Goal: Information Seeking & Learning: Learn about a topic

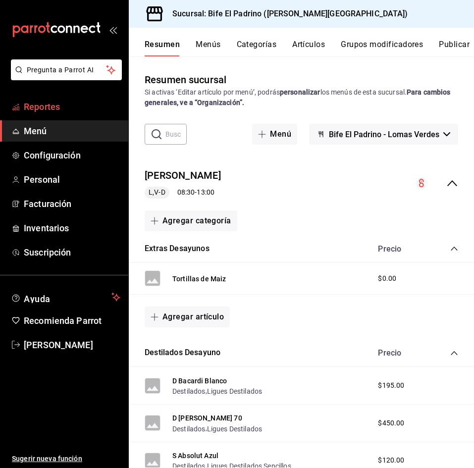
click at [56, 110] on span "Reportes" at bounding box center [72, 106] width 97 height 13
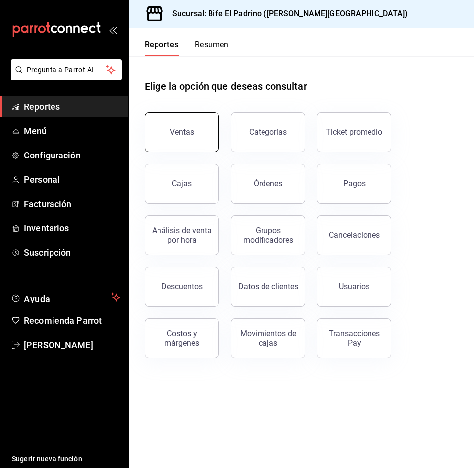
click at [183, 139] on button "Ventas" at bounding box center [182, 132] width 74 height 40
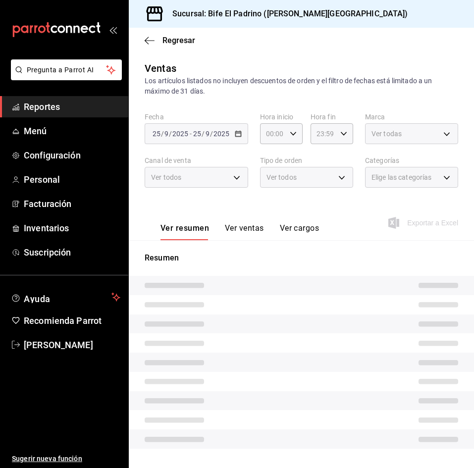
click at [234, 172] on div "Ver todos" at bounding box center [196, 177] width 103 height 21
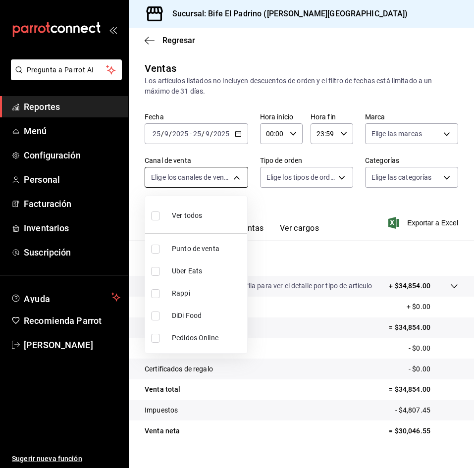
click at [236, 180] on body "Pregunta a Parrot AI Reportes Menú Configuración Personal Facturación Inventari…" at bounding box center [237, 234] width 474 height 468
click at [398, 173] on div at bounding box center [237, 234] width 474 height 468
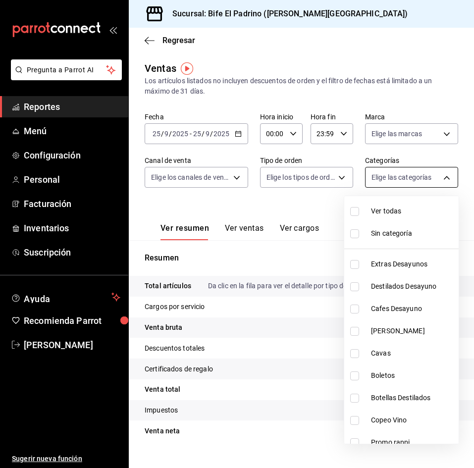
click at [394, 173] on body "Pregunta a Parrot AI Reportes Menú Configuración Personal Facturación Inventari…" at bounding box center [237, 234] width 474 height 468
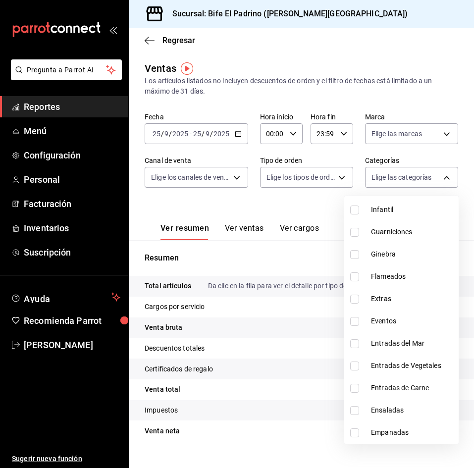
scroll to position [860, 0]
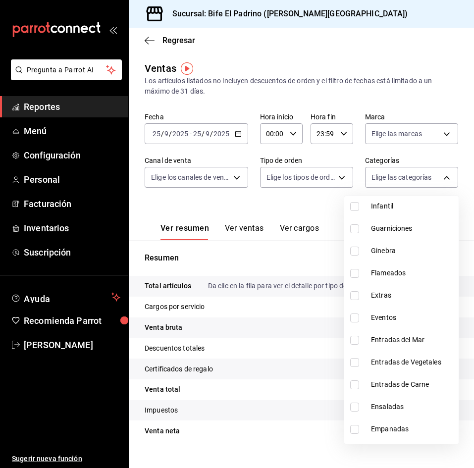
click at [396, 338] on span "Entradas del Mar" at bounding box center [413, 340] width 84 height 10
type input "0e57d21b-221b-4695-aaad-a36481f95473"
checkbox input "true"
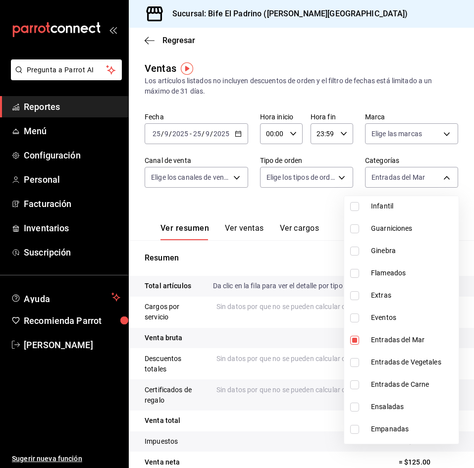
click at [248, 220] on div at bounding box center [237, 234] width 474 height 468
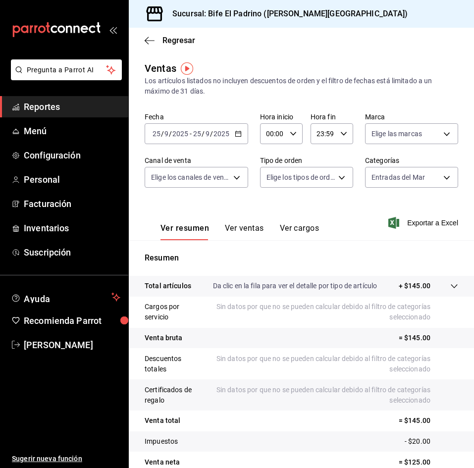
click at [248, 224] on button "Ver ventas" at bounding box center [244, 231] width 39 height 17
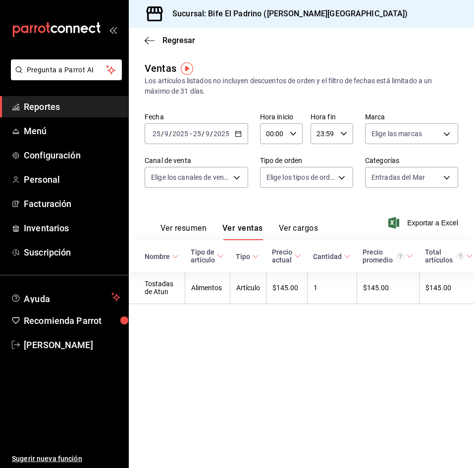
click at [235, 130] on icon "button" at bounding box center [238, 133] width 7 height 7
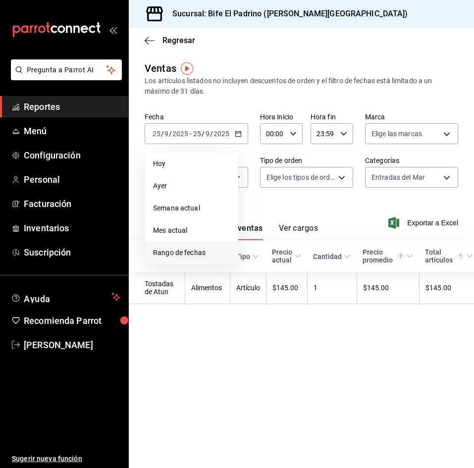
click at [183, 246] on li "Rango de fechas" at bounding box center [191, 253] width 93 height 22
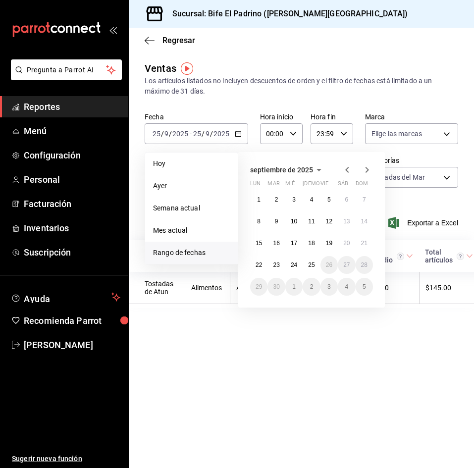
click at [347, 168] on icon "button" at bounding box center [346, 170] width 3 height 6
click at [326, 197] on button "1" at bounding box center [328, 200] width 17 height 18
click at [364, 288] on abbr "31" at bounding box center [364, 286] width 6 height 7
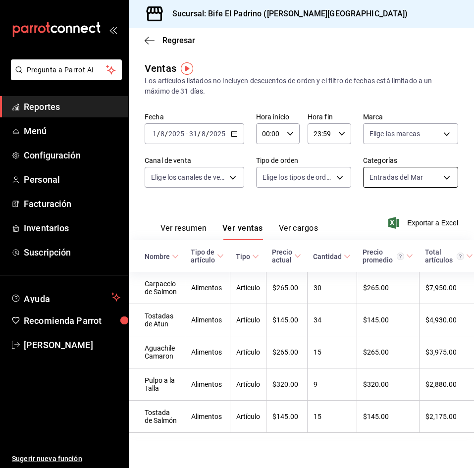
click at [409, 172] on body "Pregunta a Parrot AI Reportes Menú Configuración Personal Facturación Inventari…" at bounding box center [237, 234] width 474 height 468
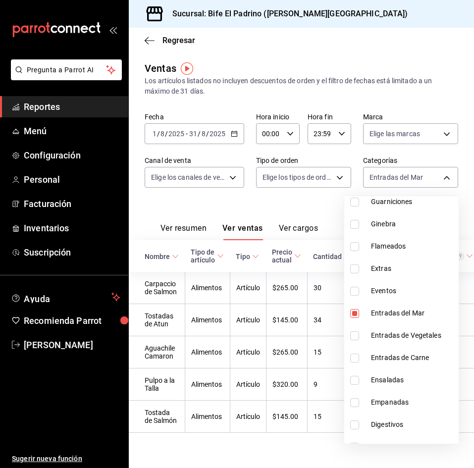
scroll to position [899, 0]
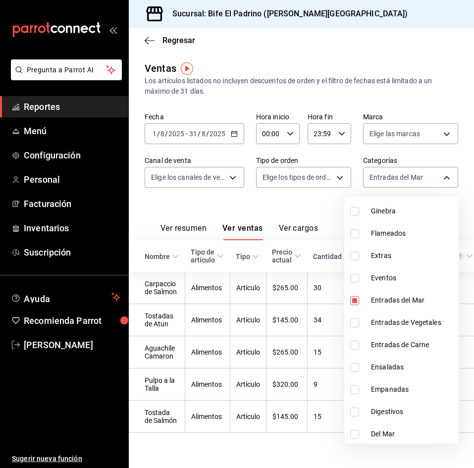
click at [360, 303] on label at bounding box center [356, 300] width 13 height 9
click at [359, 303] on input "checkbox" at bounding box center [354, 300] width 9 height 9
checkbox input "true"
type input "0e57d21b-221b-4695-aaad-a36481f95473"
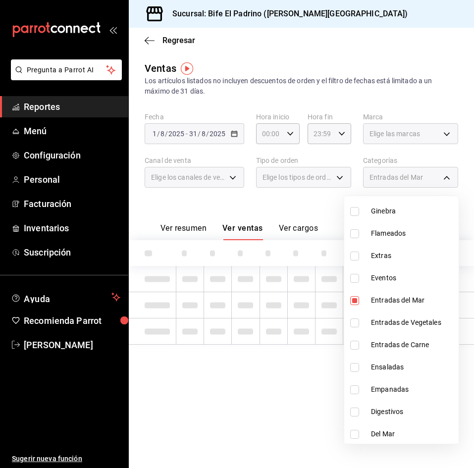
click at [357, 345] on input "checkbox" at bounding box center [354, 345] width 9 height 9
checkbox input "true"
type input "0e57d21b-221b-4695-aaad-a36481f95473,35e5c644-0d1b-4e82-975f-82425b7a27f5"
click at [351, 302] on input "checkbox" at bounding box center [354, 300] width 9 height 9
checkbox input "false"
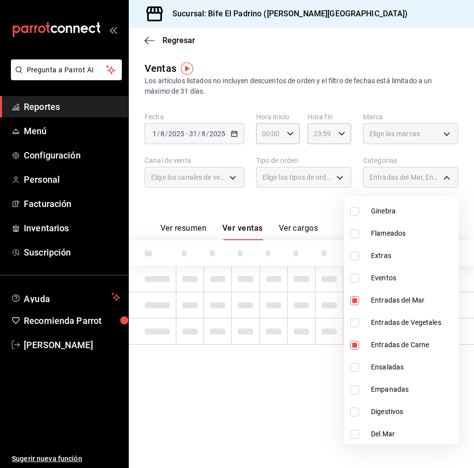
type input "35e5c644-0d1b-4e82-975f-82425b7a27f5"
click at [360, 49] on div at bounding box center [237, 234] width 474 height 468
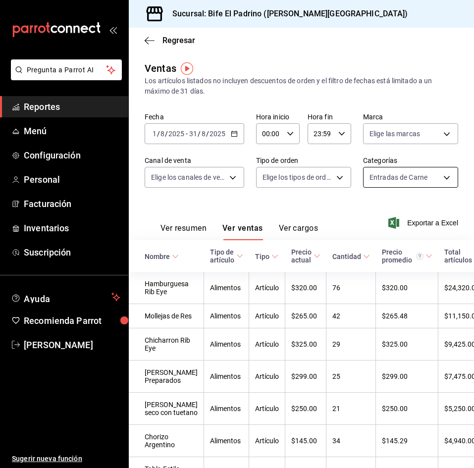
click at [435, 177] on body "Pregunta a Parrot AI Reportes Menú Configuración Personal Facturación Inventari…" at bounding box center [237, 234] width 474 height 468
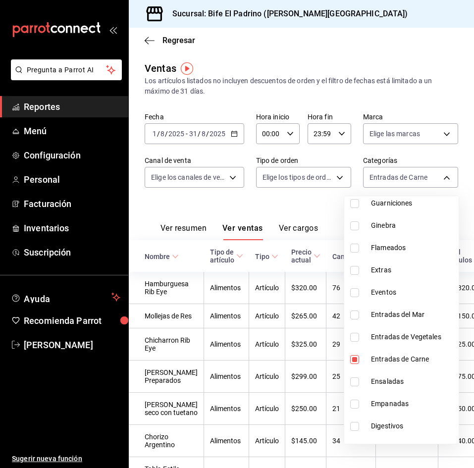
scroll to position [888, 0]
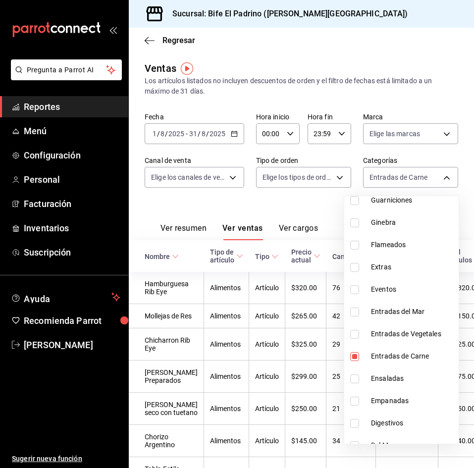
click at [353, 357] on input "checkbox" at bounding box center [354, 356] width 9 height 9
checkbox input "false"
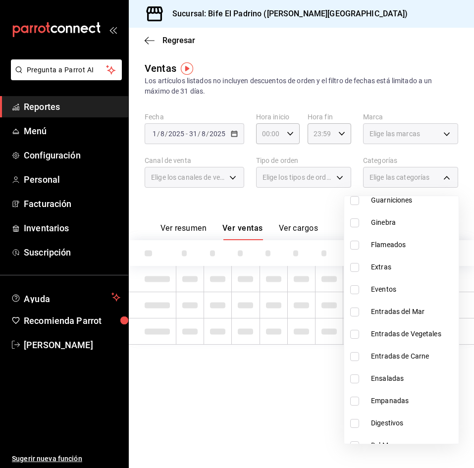
click at [356, 336] on input "checkbox" at bounding box center [354, 334] width 9 height 9
checkbox input "true"
type input "ad0673a9-9743-4f42-b80f-81184eff9cbc"
click at [262, 201] on div at bounding box center [237, 234] width 474 height 468
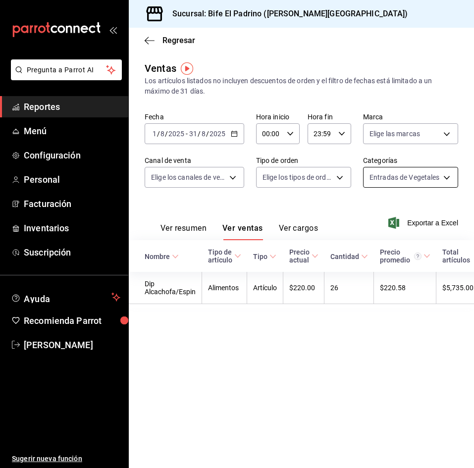
click at [401, 171] on body "Pregunta a Parrot AI Reportes Menú Configuración Personal Facturación Inventari…" at bounding box center [237, 234] width 474 height 468
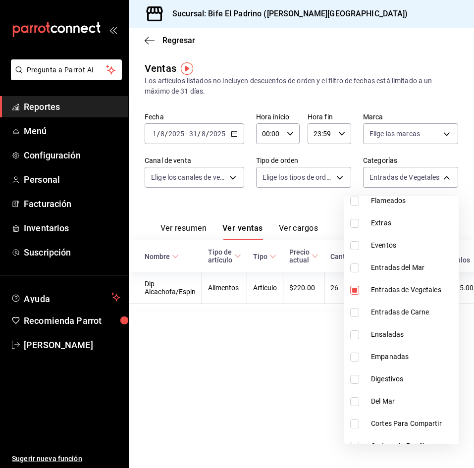
scroll to position [970, 0]
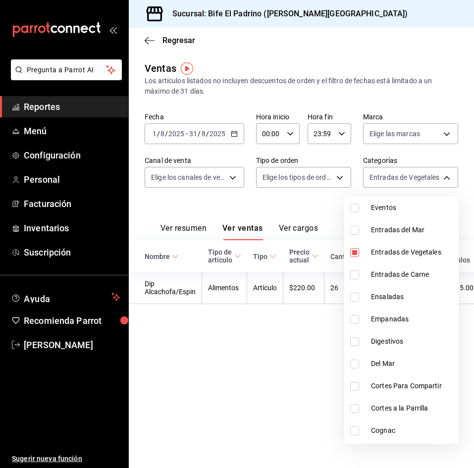
click at [355, 250] on input "checkbox" at bounding box center [354, 252] width 9 height 9
checkbox input "false"
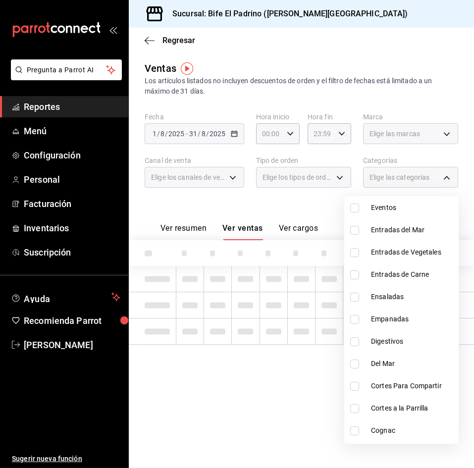
click at [357, 317] on input "checkbox" at bounding box center [354, 319] width 9 height 9
checkbox input "true"
type input "089531a6-20ff-4b82-8d6f-534f9048746f"
click at [348, 70] on div at bounding box center [237, 234] width 474 height 468
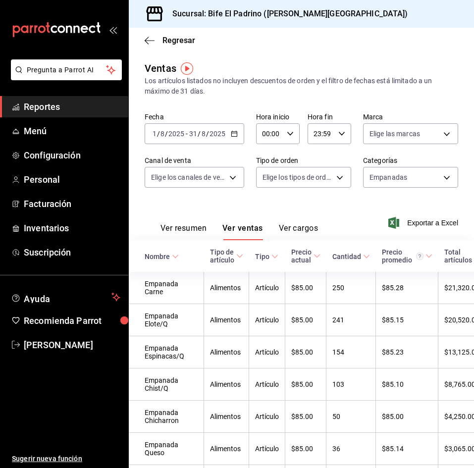
scroll to position [7, 0]
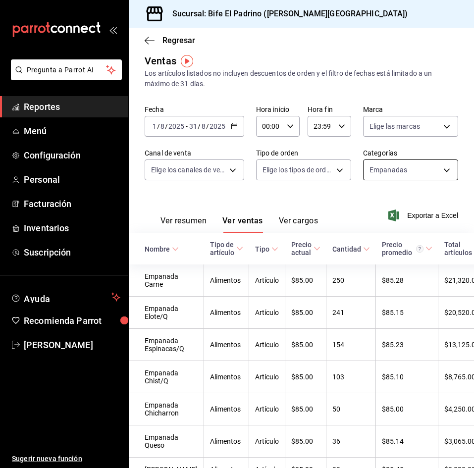
click at [368, 164] on body "Pregunta a Parrot AI Reportes Menú Configuración Personal Facturación Inventari…" at bounding box center [237, 234] width 474 height 468
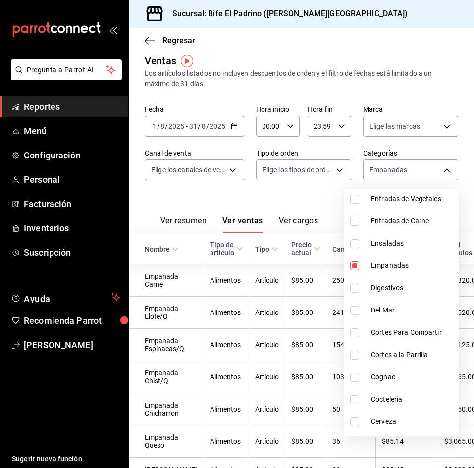
scroll to position [1017, 0]
click at [352, 265] on input "checkbox" at bounding box center [354, 264] width 9 height 9
checkbox input "false"
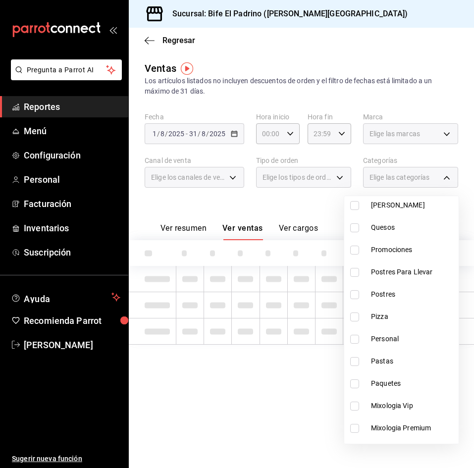
scroll to position [570, 0]
click at [355, 311] on li "Pizza" at bounding box center [401, 317] width 114 height 22
type input "bd7a57ee-83c2-46c5-91e8-be8934009d66"
checkbox input "true"
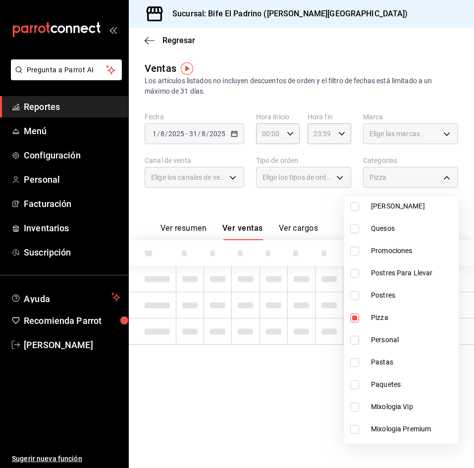
click at [225, 207] on div at bounding box center [237, 234] width 474 height 468
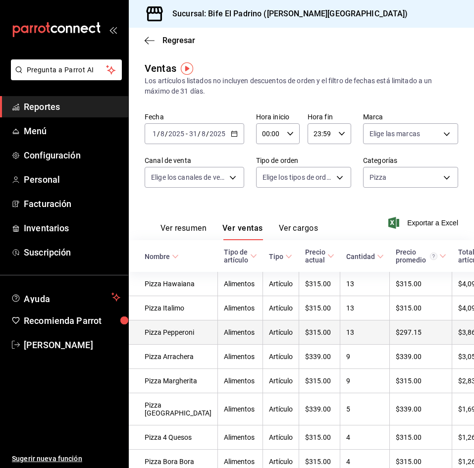
scroll to position [117, 0]
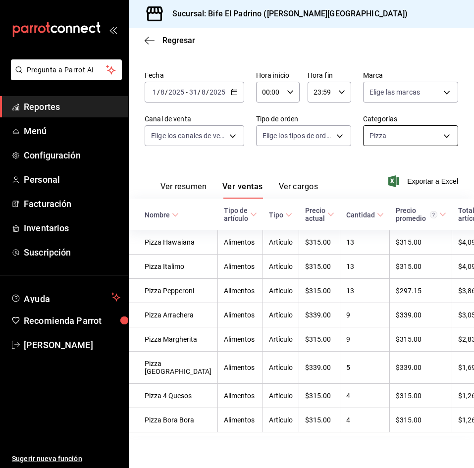
click at [391, 61] on body "Pregunta a Parrot AI Reportes Menú Configuración Personal Facturación Inventari…" at bounding box center [237, 234] width 474 height 468
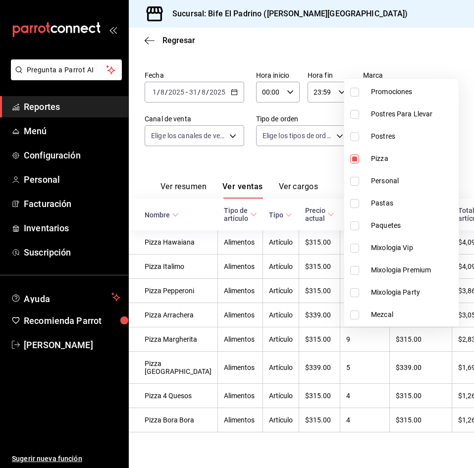
scroll to position [613, 0]
click at [351, 151] on li "Pizza" at bounding box center [401, 158] width 114 height 22
checkbox input "false"
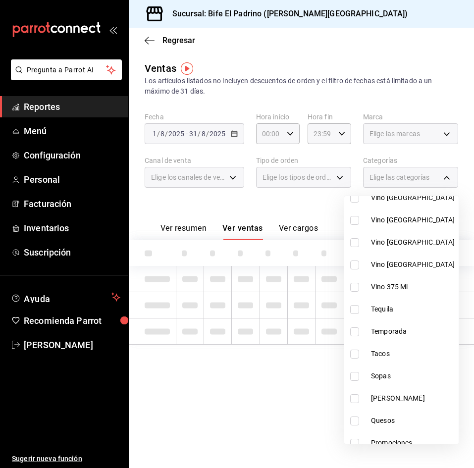
scroll to position [366, 0]
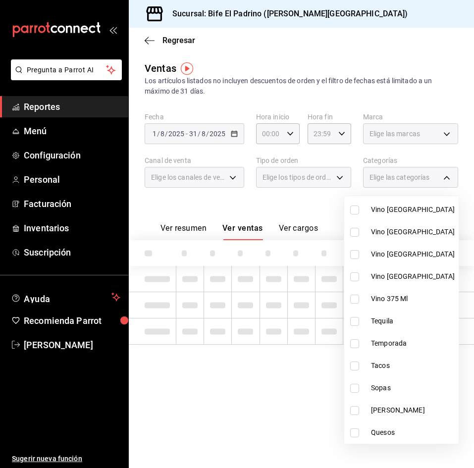
click at [358, 364] on input "checkbox" at bounding box center [354, 365] width 9 height 9
checkbox input "true"
type input "7f12a1ed-0d29-4ea2-b9b1-45503ba73357"
click at [395, 57] on div at bounding box center [237, 234] width 474 height 468
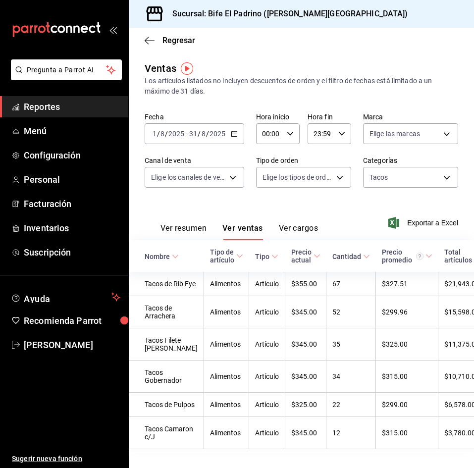
scroll to position [68, 0]
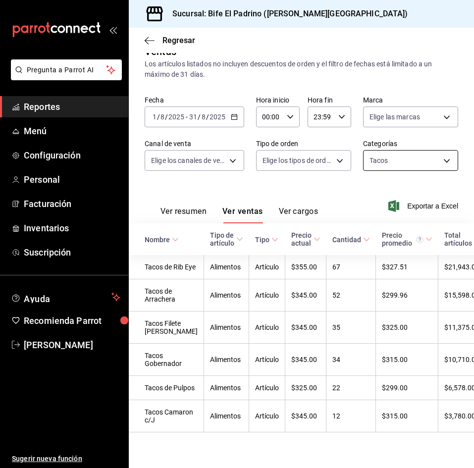
click at [400, 108] on body "Pregunta a Parrot AI Reportes Menú Configuración Personal Facturación Inventari…" at bounding box center [237, 234] width 474 height 468
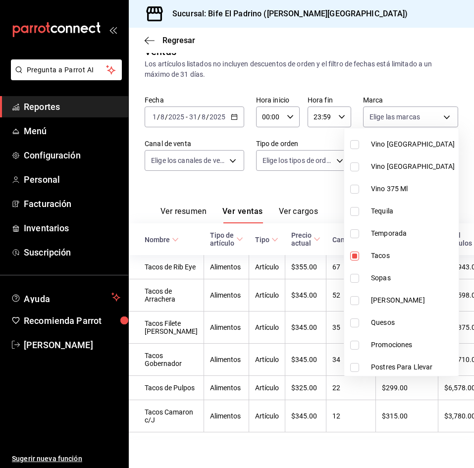
scroll to position [409, 0]
click at [356, 253] on input "checkbox" at bounding box center [354, 254] width 9 height 9
checkbox input "false"
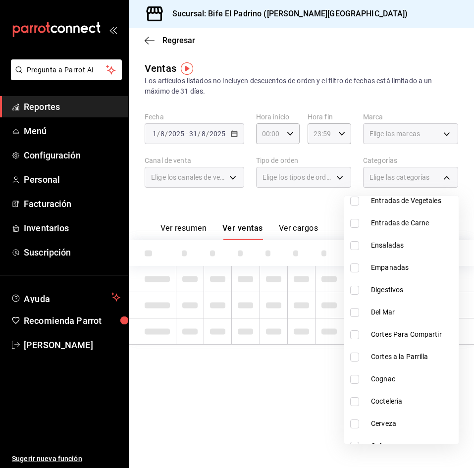
scroll to position [972, 0]
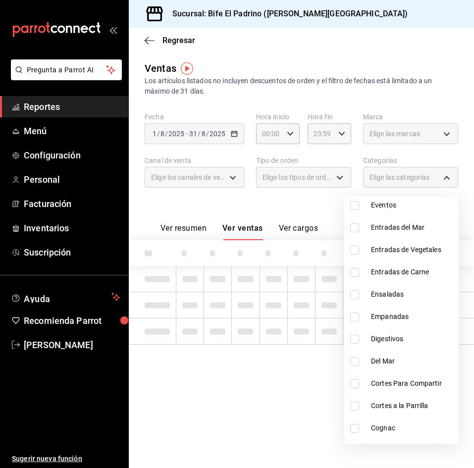
click at [355, 295] on input "checkbox" at bounding box center [354, 294] width 9 height 9
checkbox input "true"
type input "294af9d0-3a8c-4a35-824a-3839a01e99cd"
click at [373, 61] on div at bounding box center [237, 234] width 474 height 468
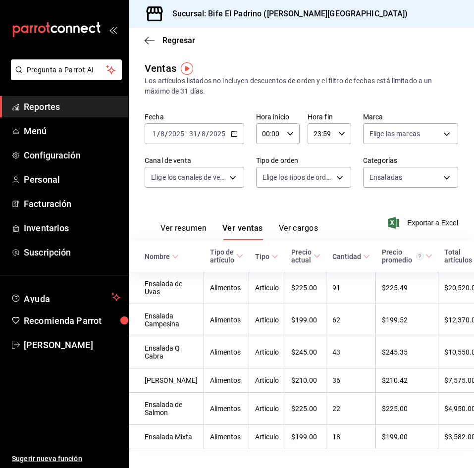
scroll to position [51, 0]
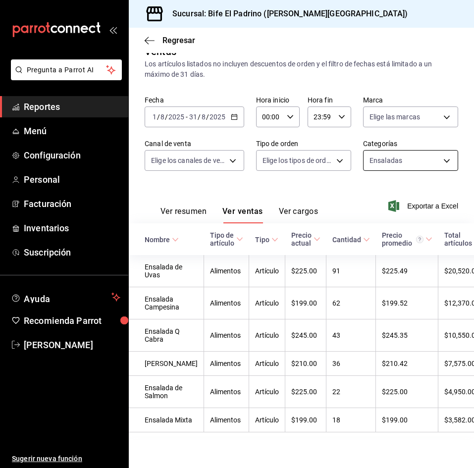
click at [426, 133] on body "Pregunta a Parrot AI Reportes Menú Configuración Personal Facturación Inventari…" at bounding box center [237, 234] width 474 height 468
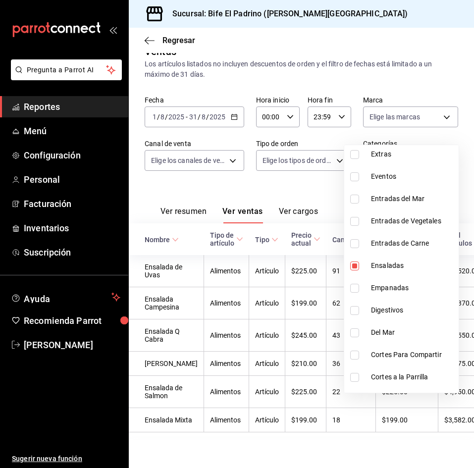
scroll to position [951, 0]
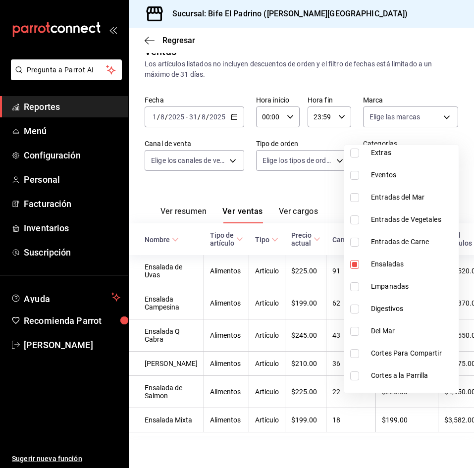
click at [354, 263] on input "checkbox" at bounding box center [354, 264] width 9 height 9
checkbox input "false"
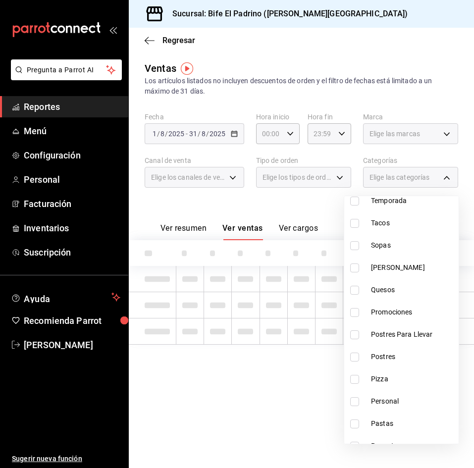
scroll to position [474, 0]
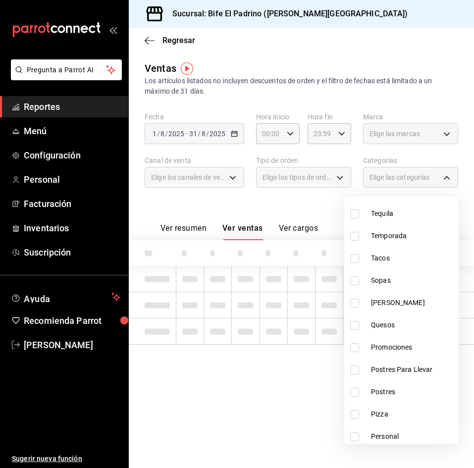
click at [357, 324] on input "checkbox" at bounding box center [354, 325] width 9 height 9
checkbox input "true"
type input "609b93bd-3e3d-4d52-a3b2-bf7b7bda0f46"
click at [401, 57] on div at bounding box center [237, 234] width 474 height 468
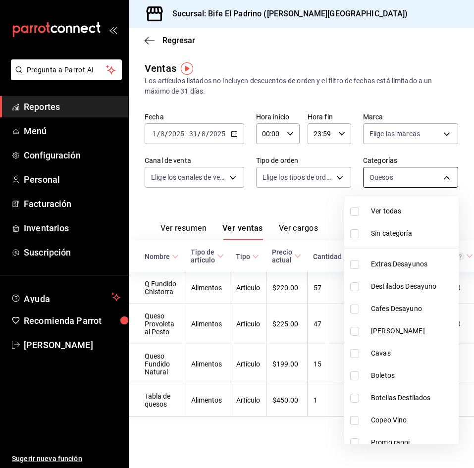
click at [411, 167] on body "Pregunta a Parrot AI Reportes Menú Configuración Personal Facturación Inventari…" at bounding box center [237, 234] width 474 height 468
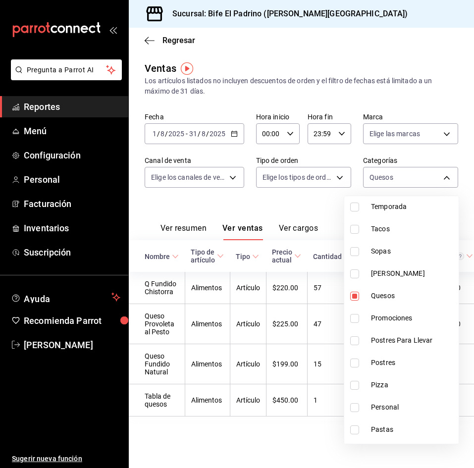
scroll to position [506, 0]
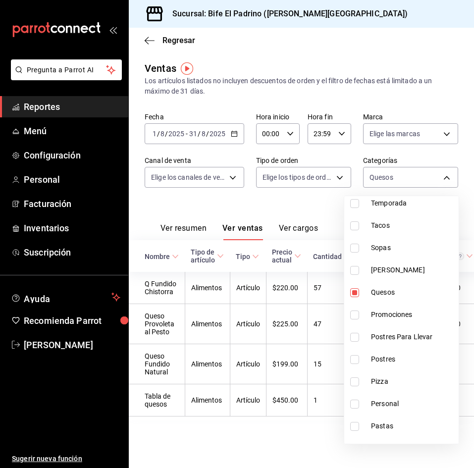
click at [356, 294] on input "checkbox" at bounding box center [354, 292] width 9 height 9
checkbox input "false"
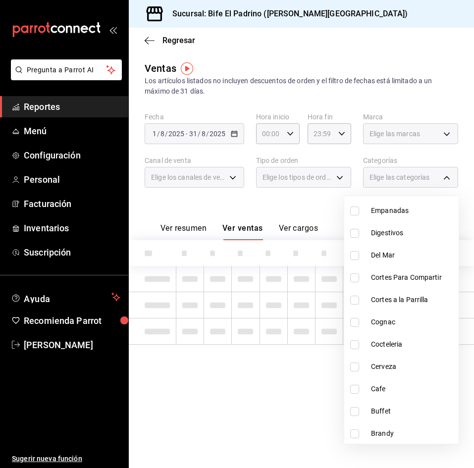
scroll to position [1079, 0]
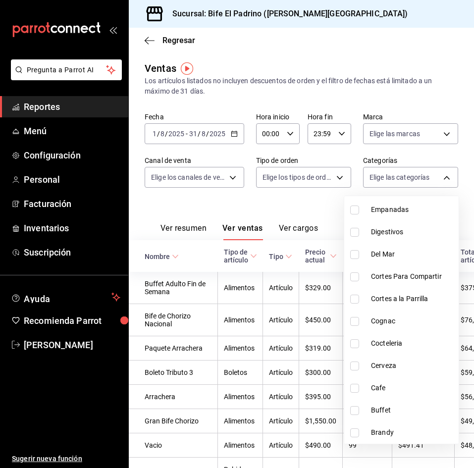
click at [401, 281] on span "Cortes Para Compartir" at bounding box center [413, 276] width 84 height 10
type input "f8ebd961-da74-4951-b4cf-62d117bff28b"
checkbox input "true"
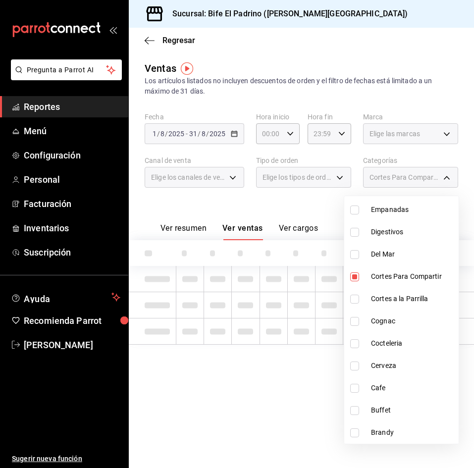
click at [317, 66] on div at bounding box center [237, 234] width 474 height 468
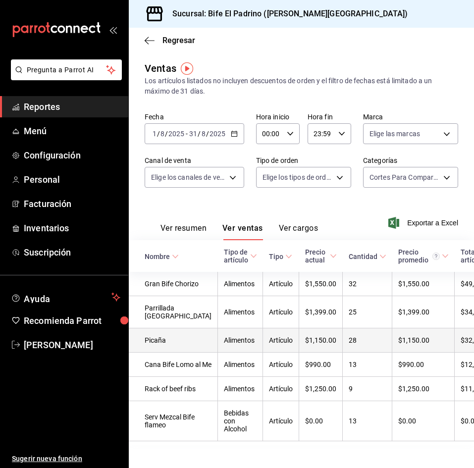
scroll to position [68, 0]
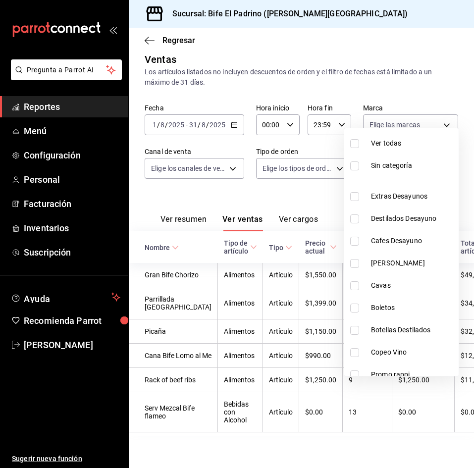
click at [438, 110] on body "Pregunta a Parrot AI Reportes Menú Configuración Personal Facturación Inventari…" at bounding box center [237, 234] width 474 height 468
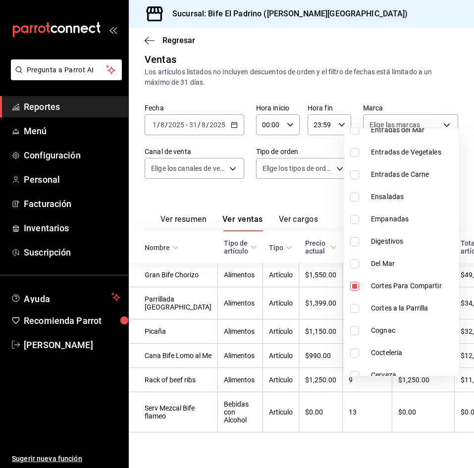
scroll to position [1002, 0]
click at [355, 283] on input "checkbox" at bounding box center [354, 285] width 9 height 9
checkbox input "false"
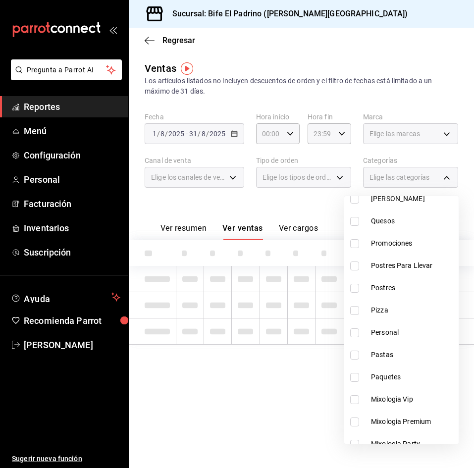
scroll to position [579, 0]
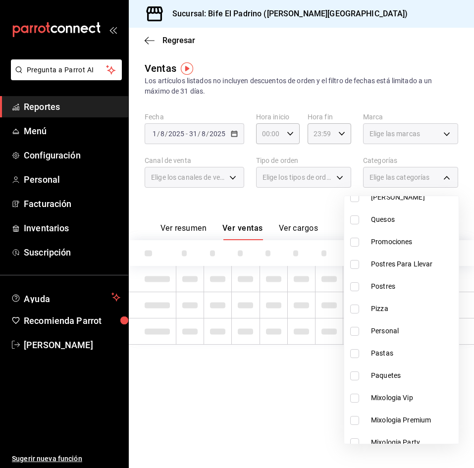
click at [353, 350] on input "checkbox" at bounding box center [354, 353] width 9 height 9
checkbox input "true"
type input "9208b61a-f322-43f3-a0b0-531be2fed7d2"
click at [332, 59] on div at bounding box center [237, 234] width 474 height 468
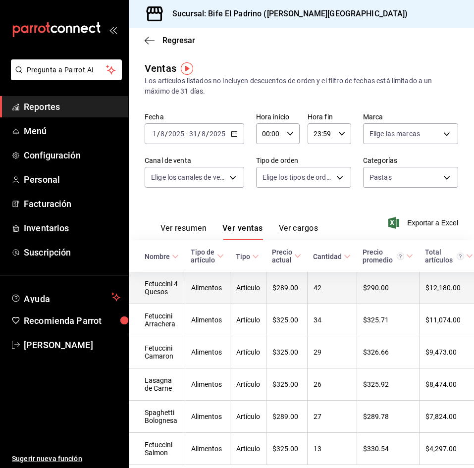
scroll to position [51, 0]
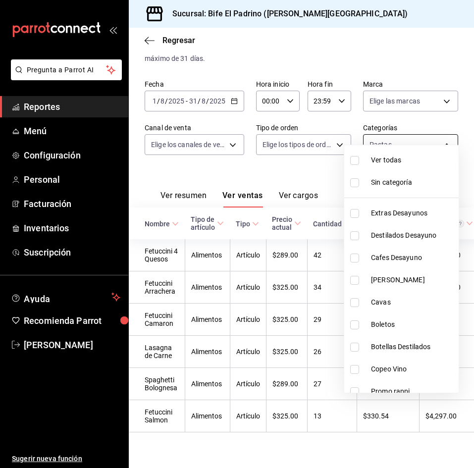
click at [422, 128] on body "Pregunta a Parrot AI Reportes Menú Configuración Personal Facturación Inventari…" at bounding box center [237, 234] width 474 height 468
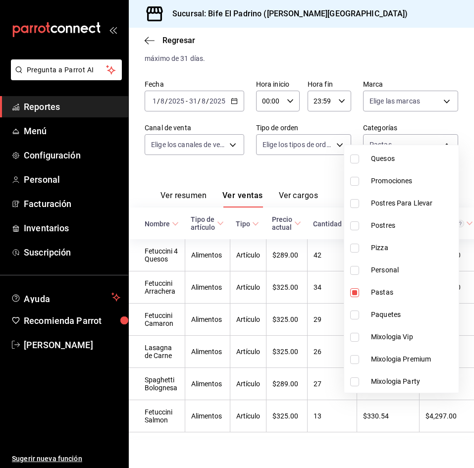
scroll to position [589, 0]
click at [358, 292] on input "checkbox" at bounding box center [354, 292] width 9 height 9
checkbox input "false"
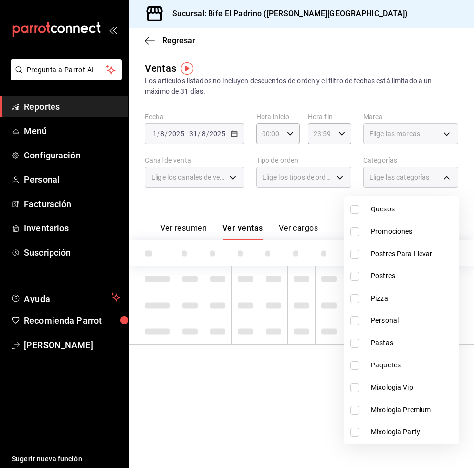
scroll to position [1190, 0]
click at [355, 412] on input "checkbox" at bounding box center [354, 410] width 9 height 9
checkbox input "true"
type input "f9781ef9-1a82-43c1-9623-b7637ba83e9b"
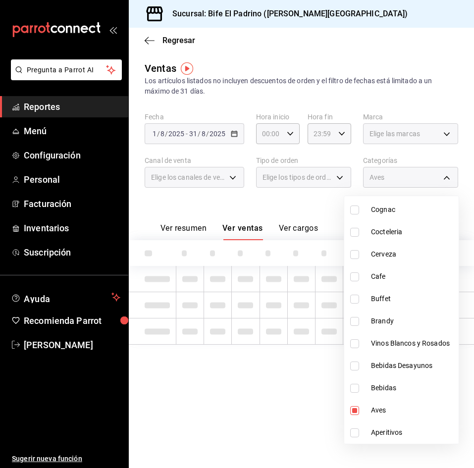
click at [333, 45] on div at bounding box center [237, 234] width 474 height 468
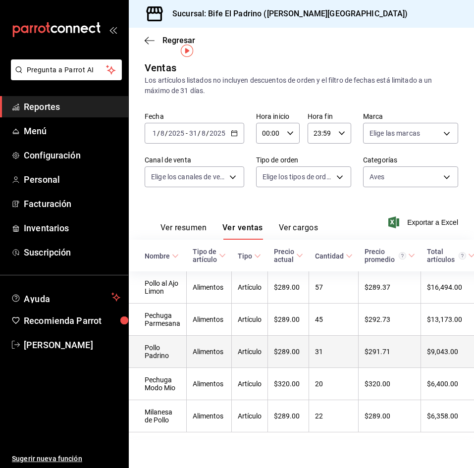
scroll to position [18, 0]
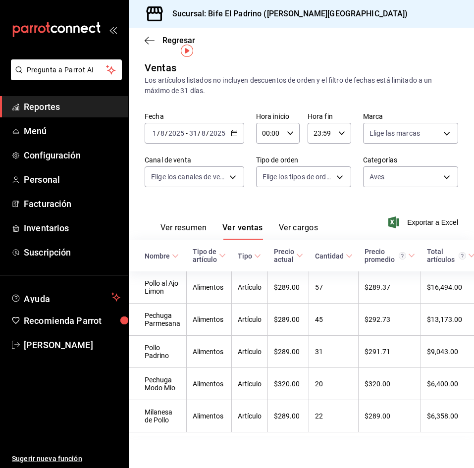
click at [451, 160] on div "Ventas Los artículos listados no incluyen descuentos de orden y el filtro de fe…" at bounding box center [301, 256] width 345 height 392
click at [435, 156] on body "Pregunta a Parrot AI Reportes Menú Configuración Personal Facturación Inventari…" at bounding box center [237, 234] width 474 height 468
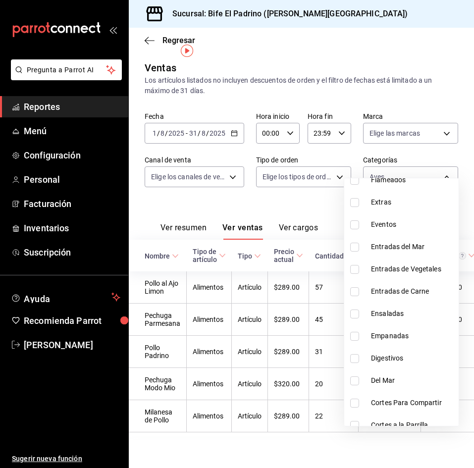
scroll to position [1190, 0]
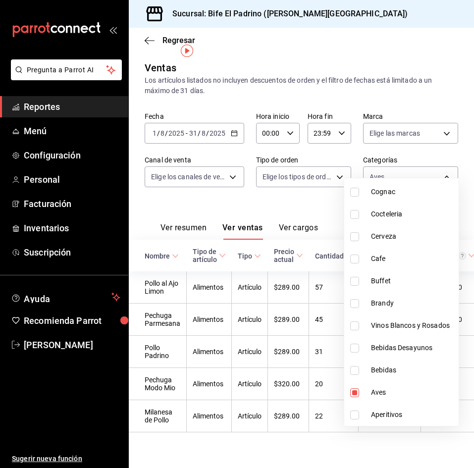
click at [354, 391] on input "checkbox" at bounding box center [354, 392] width 9 height 9
checkbox input "false"
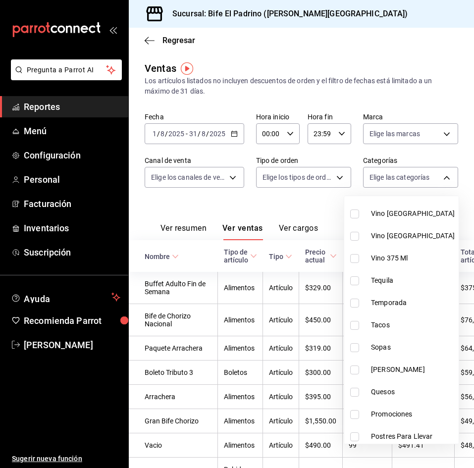
scroll to position [416, 0]
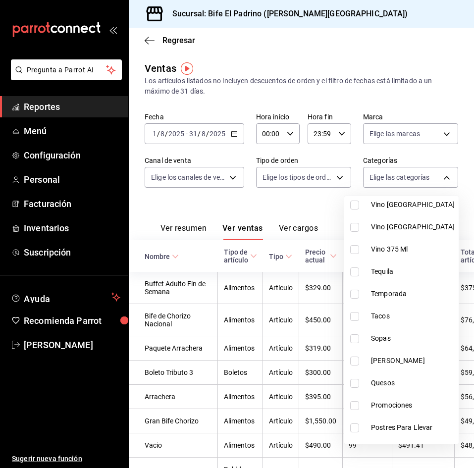
click at [354, 339] on input "checkbox" at bounding box center [354, 338] width 9 height 9
checkbox input "true"
type input "efac4abf-5fa3-4b86-95c7-dced9e0c6369"
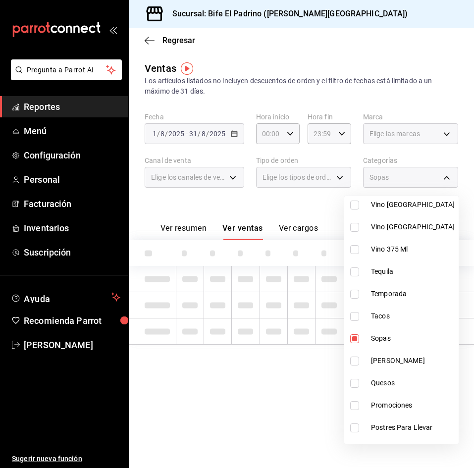
click at [309, 70] on div at bounding box center [237, 234] width 474 height 468
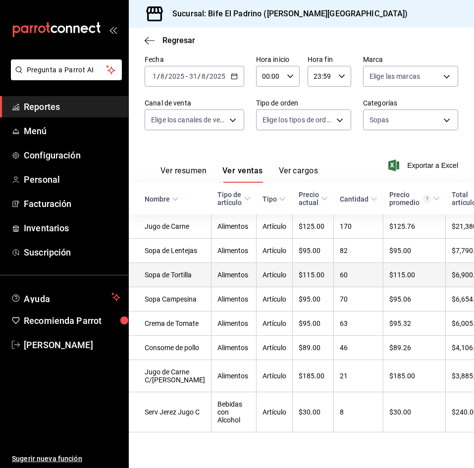
scroll to position [99, 0]
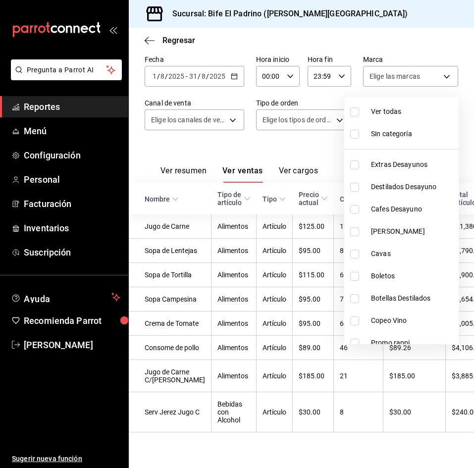
click at [408, 74] on body "Pregunta a Parrot AI Reportes Menú Configuración Personal Facturación Inventari…" at bounding box center [237, 234] width 474 height 468
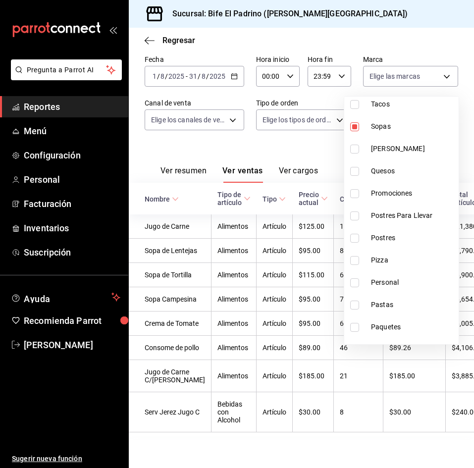
scroll to position [530, 0]
click at [355, 125] on input "checkbox" at bounding box center [354, 125] width 9 height 9
checkbox input "false"
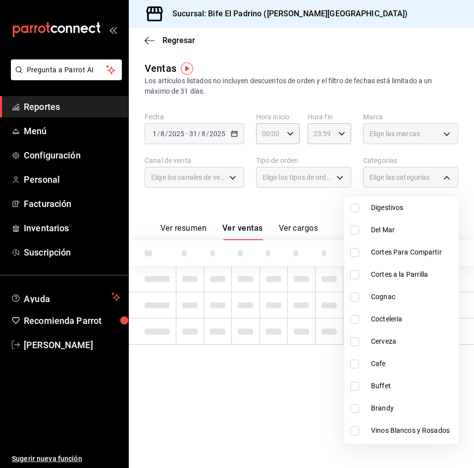
scroll to position [1105, 0]
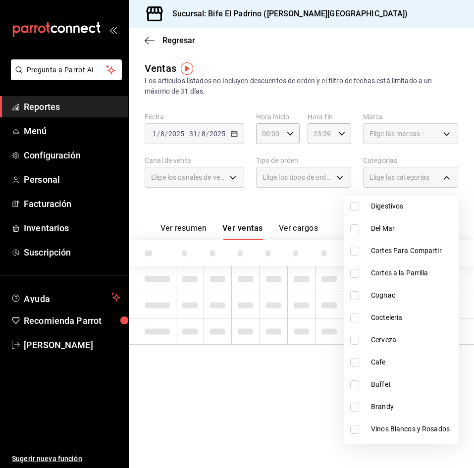
click at [354, 270] on input "checkbox" at bounding box center [354, 273] width 9 height 9
checkbox input "true"
type input "12e61464-415b-41f5-915c-e26c89d7a225"
click at [359, 63] on div at bounding box center [237, 234] width 474 height 468
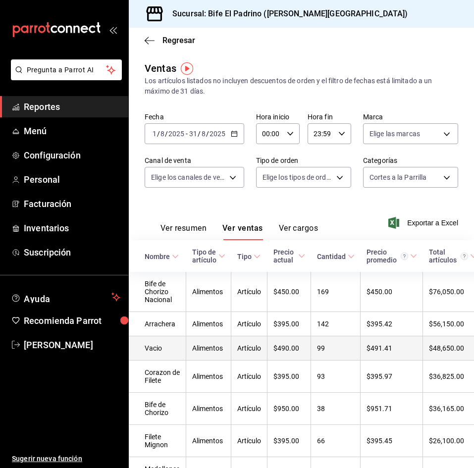
click at [275, 343] on td "$490.00" at bounding box center [289, 348] width 44 height 24
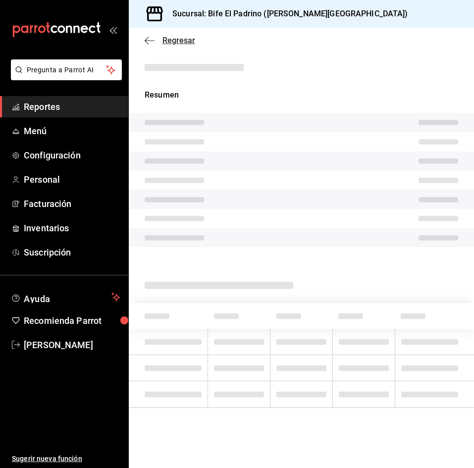
click at [182, 39] on span "Regresar" at bounding box center [178, 40] width 33 height 9
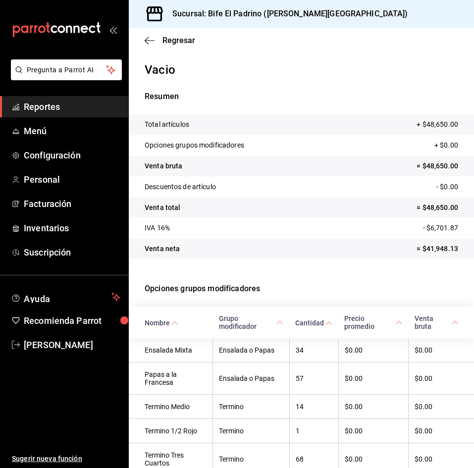
scroll to position [126, 0]
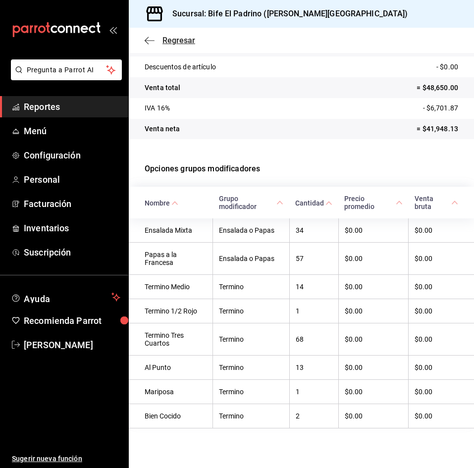
click at [148, 40] on icon "button" at bounding box center [150, 40] width 10 height 0
click at [170, 40] on span "Regresar" at bounding box center [178, 40] width 33 height 9
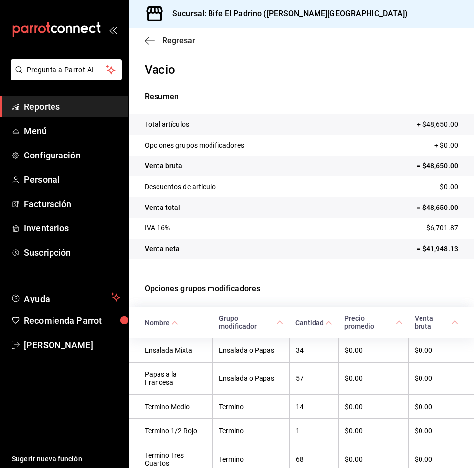
drag, startPoint x: 143, startPoint y: 40, endPoint x: 167, endPoint y: 40, distance: 24.3
click at [167, 40] on div "Regresar" at bounding box center [301, 40] width 345 height 25
click at [167, 40] on span "Regresar" at bounding box center [178, 40] width 33 height 9
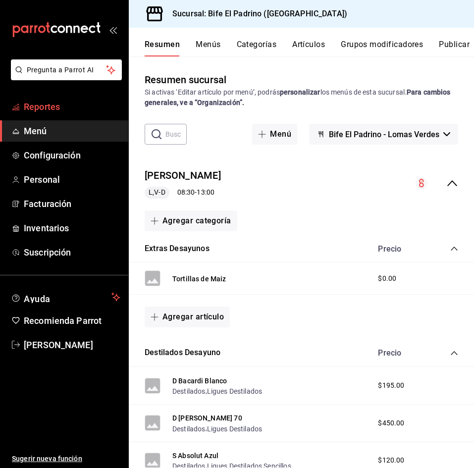
click at [66, 104] on span "Reportes" at bounding box center [72, 106] width 97 height 13
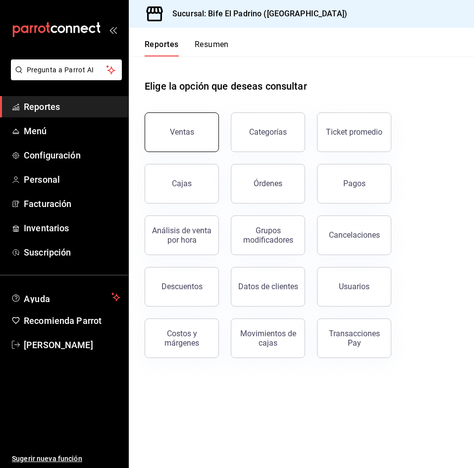
click at [186, 144] on button "Ventas" at bounding box center [182, 132] width 74 height 40
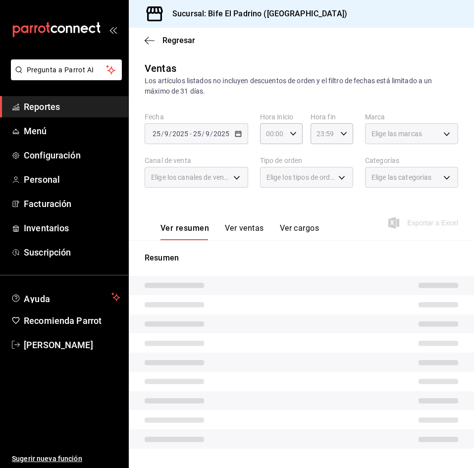
click at [384, 181] on span "Elige las categorías" at bounding box center [401, 177] width 60 height 10
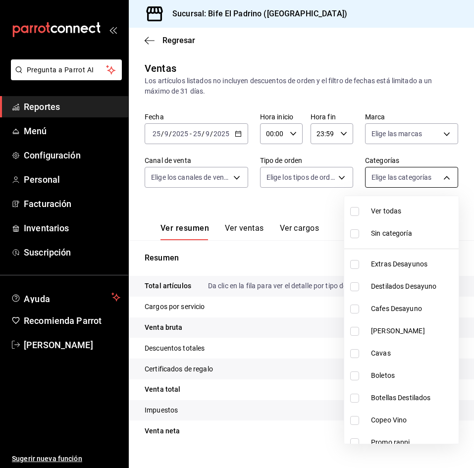
click at [384, 181] on body "Pregunta a Parrot AI Reportes Menú Configuración Personal Facturación Inventari…" at bounding box center [237, 234] width 474 height 468
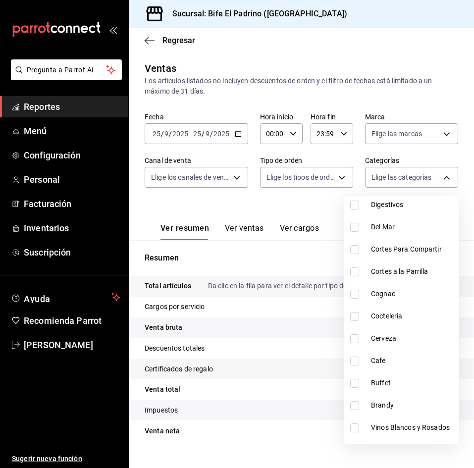
scroll to position [1111, 0]
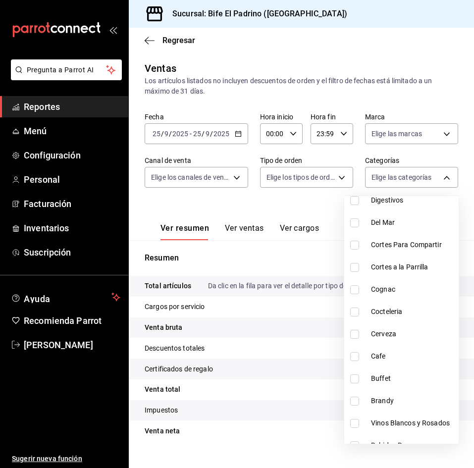
click at [406, 390] on li "Brandy" at bounding box center [401, 401] width 114 height 22
type input "b866da27-662b-44fe-9f03-01030e1f68df"
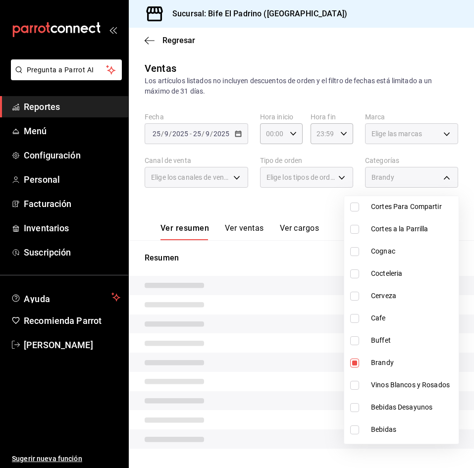
scroll to position [1149, 0]
click at [350, 362] on input "checkbox" at bounding box center [354, 362] width 9 height 9
checkbox input "false"
click at [357, 229] on input "checkbox" at bounding box center [354, 228] width 9 height 9
checkbox input "true"
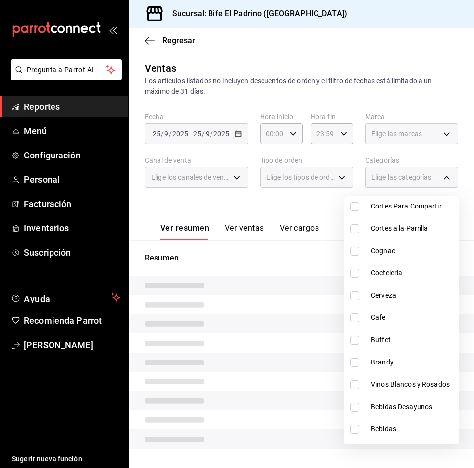
type input "12e61464-415b-41f5-915c-e26c89d7a225"
click at [388, 29] on div at bounding box center [237, 234] width 474 height 468
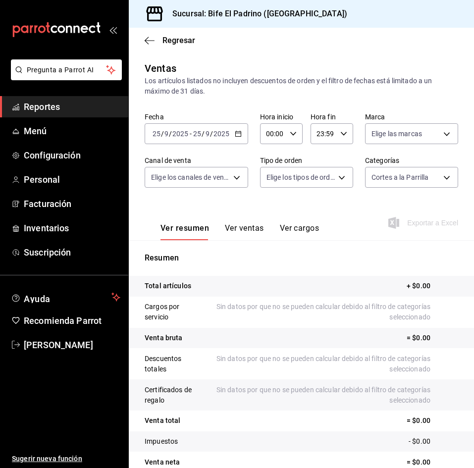
click at [232, 224] on button "Ver ventas" at bounding box center [244, 231] width 39 height 17
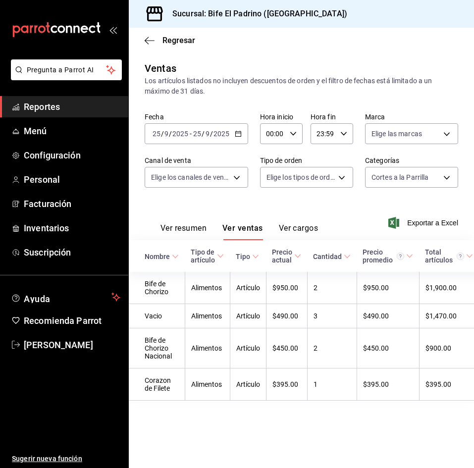
click at [233, 131] on div "2025-09-25 25 / 9 / 2025 - 2025-09-25 25 / 9 / 2025" at bounding box center [196, 133] width 103 height 21
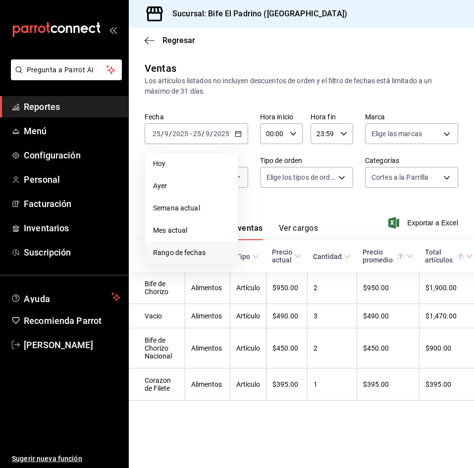
click at [187, 249] on span "Rango de fechas" at bounding box center [191, 252] width 77 height 10
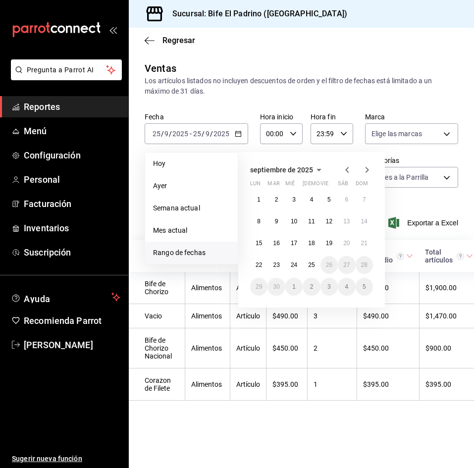
click at [345, 168] on icon "button" at bounding box center [347, 170] width 12 height 12
click at [323, 199] on button "1" at bounding box center [328, 200] width 17 height 18
click at [362, 288] on abbr "31" at bounding box center [364, 286] width 6 height 7
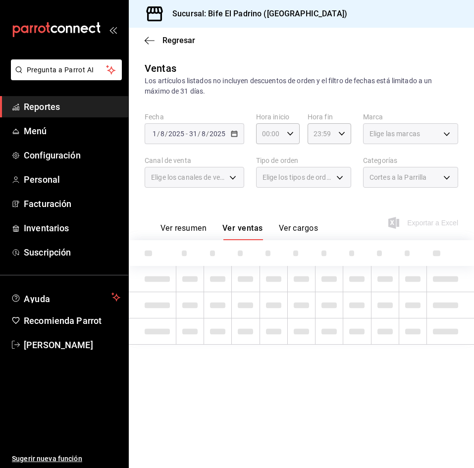
click at [412, 35] on div "Regresar" at bounding box center [301, 40] width 345 height 25
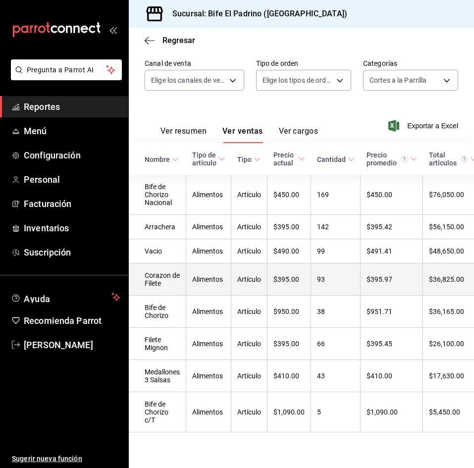
scroll to position [117, 0]
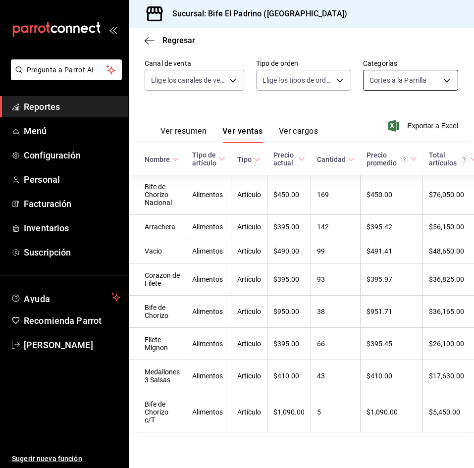
click at [424, 63] on body "Pregunta a Parrot AI Reportes Menú Configuración Personal Facturación Inventari…" at bounding box center [237, 234] width 474 height 468
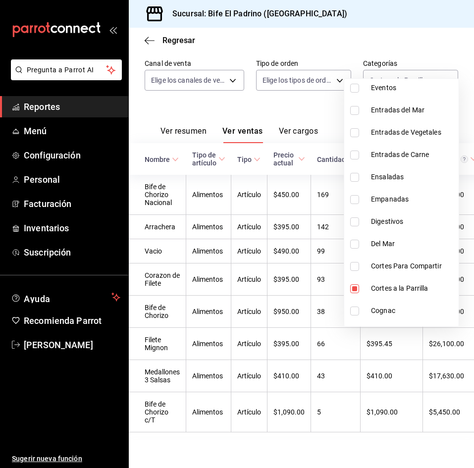
scroll to position [990, 0]
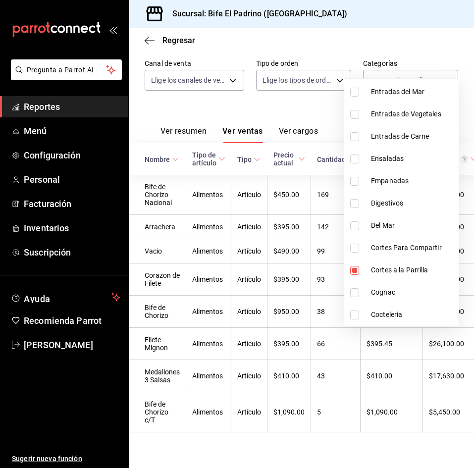
click at [354, 270] on input "checkbox" at bounding box center [354, 270] width 9 height 9
checkbox input "false"
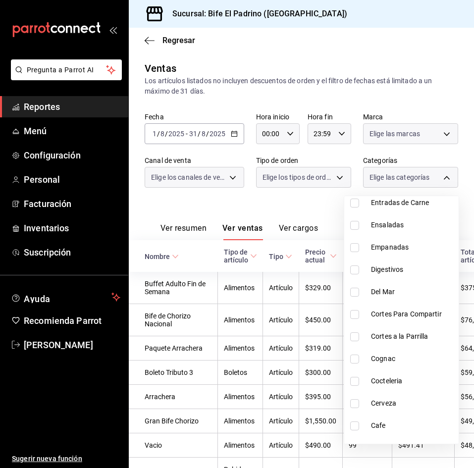
scroll to position [1040, 0]
click at [353, 294] on input "checkbox" at bounding box center [354, 293] width 9 height 9
checkbox input "true"
type input "ece2e7ca-212c-42d4-8810-da8cbc1329e0"
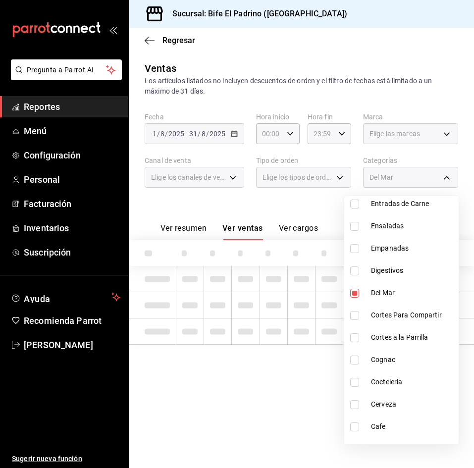
click at [304, 40] on div at bounding box center [237, 234] width 474 height 468
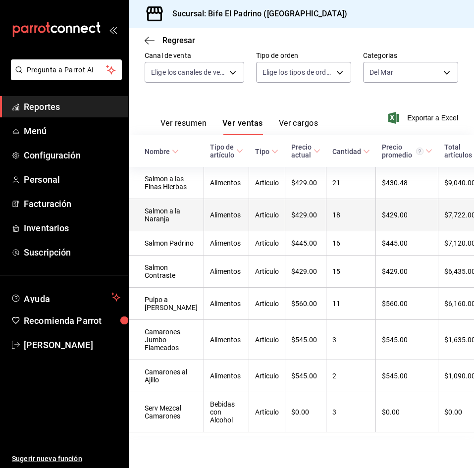
scroll to position [107, 0]
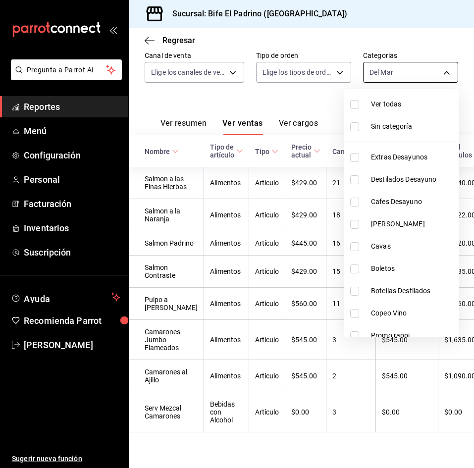
click at [438, 66] on body "Pregunta a Parrot AI Reportes Menú Configuración Personal Facturación Inventari…" at bounding box center [237, 234] width 474 height 468
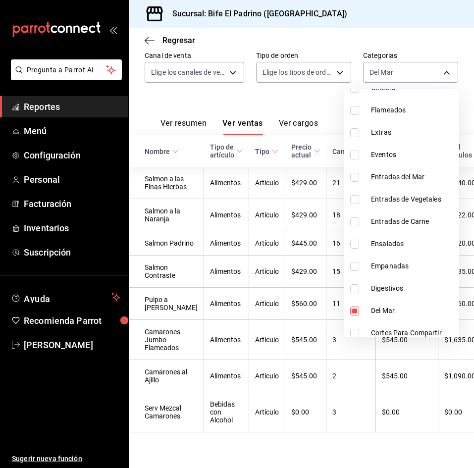
scroll to position [917, 0]
click at [352, 308] on input "checkbox" at bounding box center [354, 309] width 9 height 9
checkbox input "false"
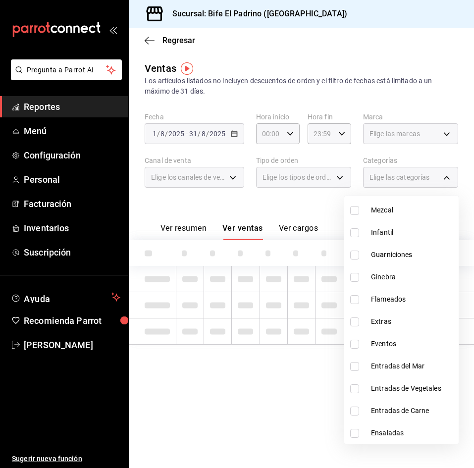
scroll to position [834, 0]
click at [356, 254] on input "checkbox" at bounding box center [354, 254] width 9 height 9
checkbox input "true"
type input "eddf4218-616e-4af0-abce-a6ee914b5ab2"
click at [376, 50] on div at bounding box center [237, 234] width 474 height 468
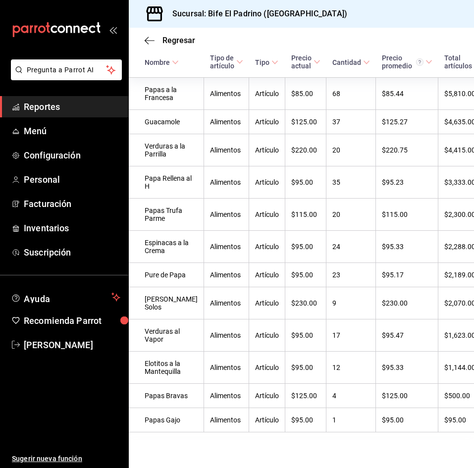
scroll to position [249, 0]
